Goal: Information Seeking & Learning: Learn about a topic

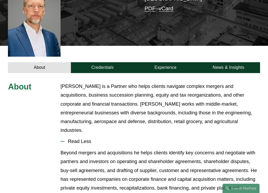
scroll to position [171, 0]
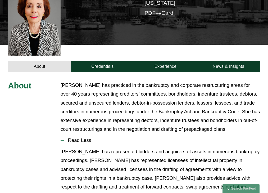
scroll to position [170, 0]
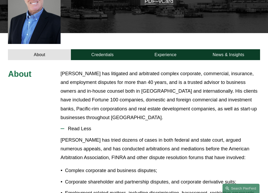
scroll to position [170, 0]
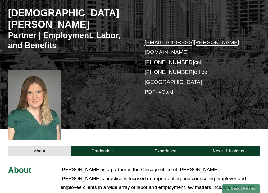
scroll to position [159, 0]
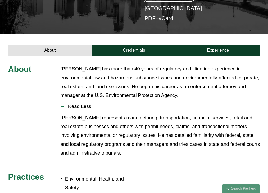
scroll to position [120, 0]
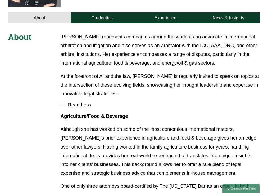
scroll to position [191, 0]
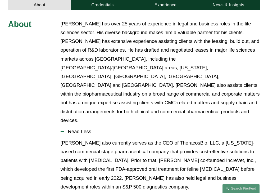
scroll to position [196, 0]
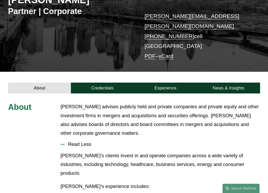
scroll to position [112, 0]
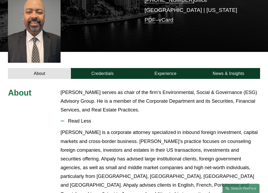
scroll to position [144, 0]
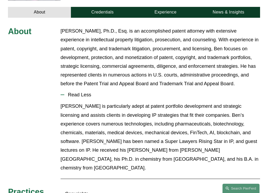
scroll to position [179, 0]
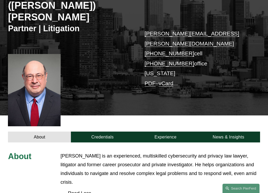
scroll to position [144, 0]
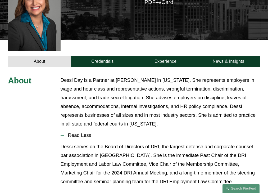
scroll to position [177, 0]
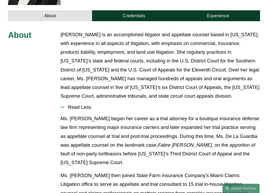
scroll to position [188, 0]
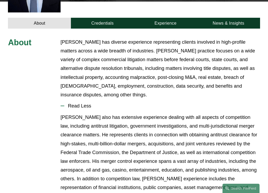
scroll to position [179, 0]
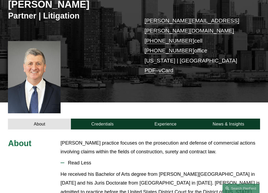
scroll to position [135, 0]
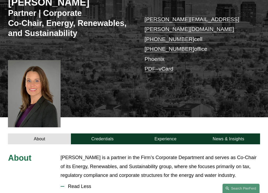
scroll to position [161, 0]
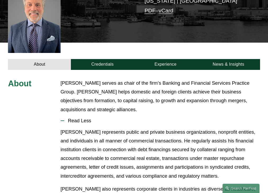
scroll to position [167, 0]
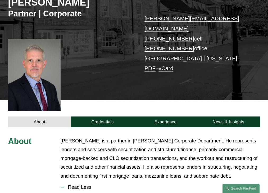
scroll to position [161, 0]
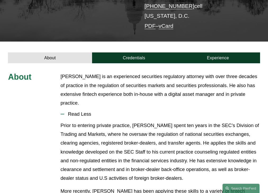
scroll to position [112, 0]
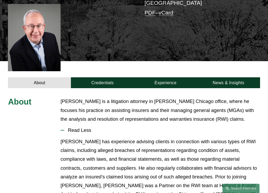
scroll to position [161, 0]
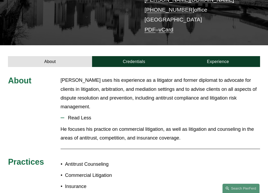
scroll to position [112, 0]
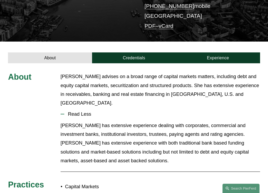
scroll to position [112, 0]
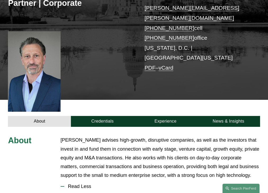
scroll to position [161, 0]
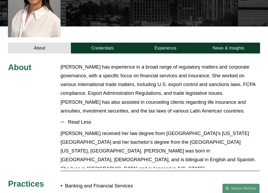
scroll to position [170, 0]
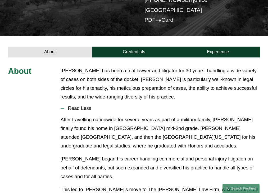
scroll to position [130, 0]
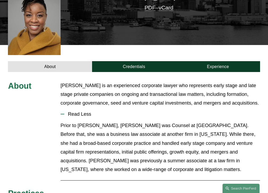
scroll to position [139, 0]
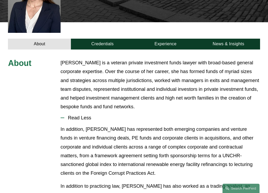
scroll to position [181, 0]
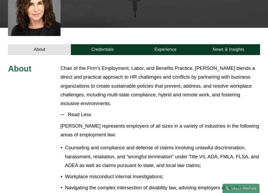
scroll to position [196, 0]
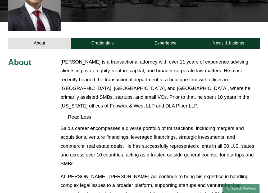
scroll to position [161, 0]
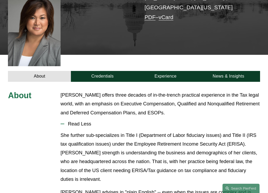
scroll to position [149, 0]
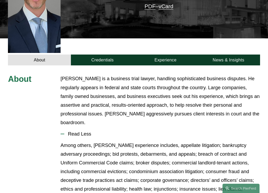
scroll to position [171, 0]
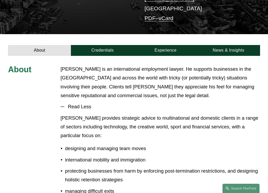
scroll to position [122, 0]
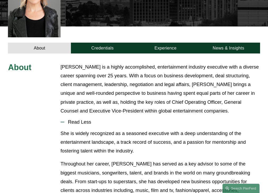
scroll to position [170, 0]
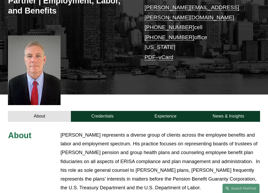
scroll to position [186, 0]
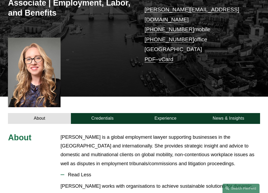
scroll to position [159, 0]
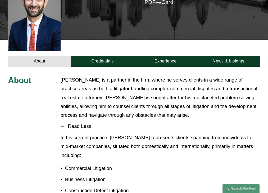
scroll to position [157, 0]
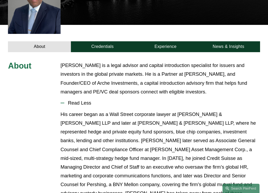
scroll to position [148, 0]
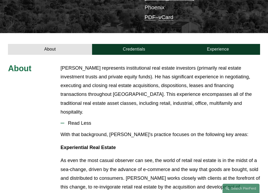
scroll to position [139, 0]
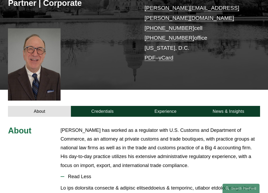
scroll to position [161, 0]
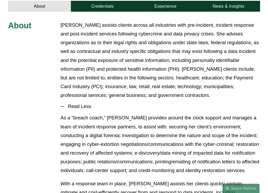
scroll to position [196, 0]
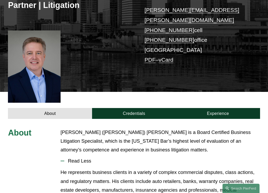
scroll to position [144, 0]
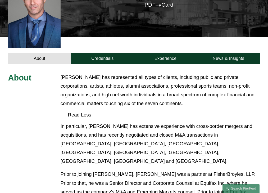
scroll to position [152, 0]
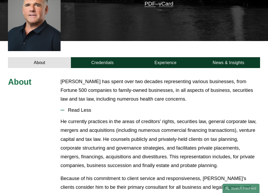
scroll to position [139, 0]
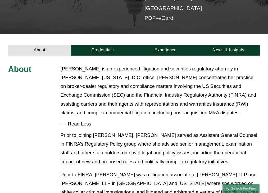
scroll to position [138, 0]
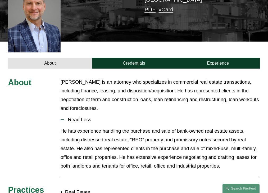
scroll to position [152, 0]
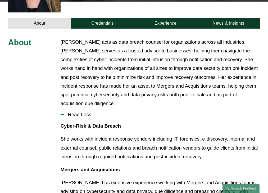
scroll to position [179, 0]
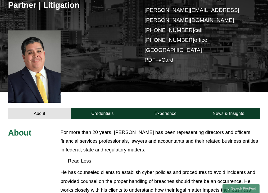
scroll to position [144, 0]
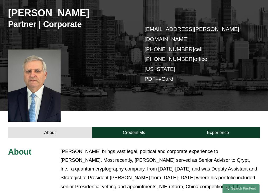
scroll to position [161, 0]
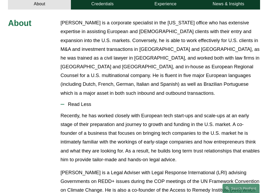
scroll to position [188, 0]
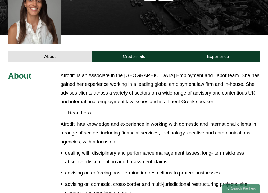
scroll to position [159, 0]
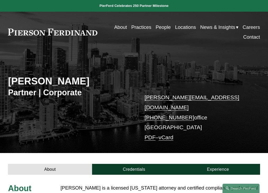
scroll to position [13, 0]
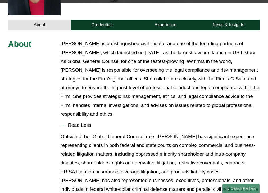
scroll to position [196, 0]
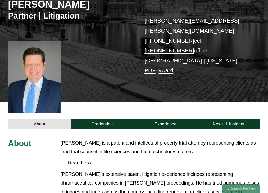
scroll to position [135, 0]
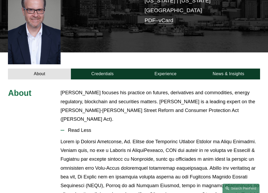
scroll to position [144, 0]
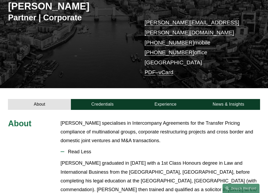
scroll to position [122, 0]
